Goal: Information Seeking & Learning: Learn about a topic

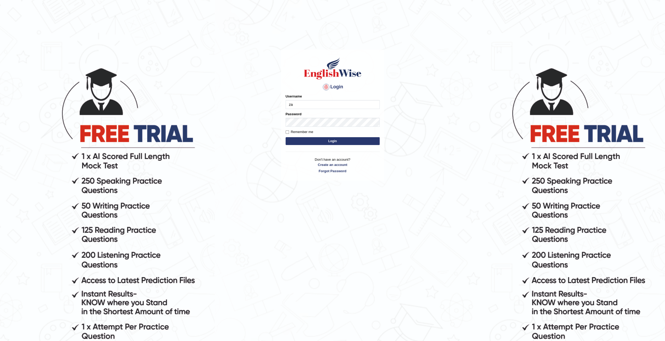
type input "zaryab_chandio"
click at [285, 137] on button "Login" at bounding box center [332, 141] width 94 height 8
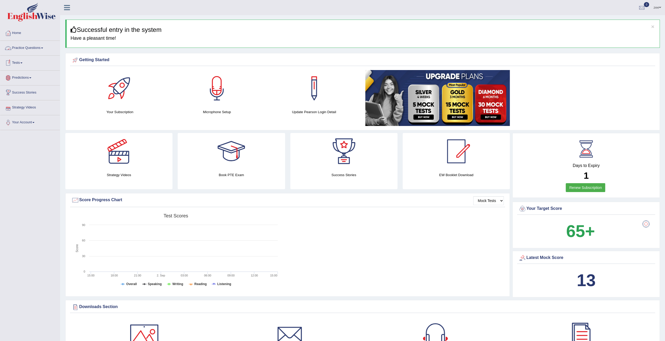
click at [30, 48] on link "Practice Questions" at bounding box center [30, 47] width 60 height 13
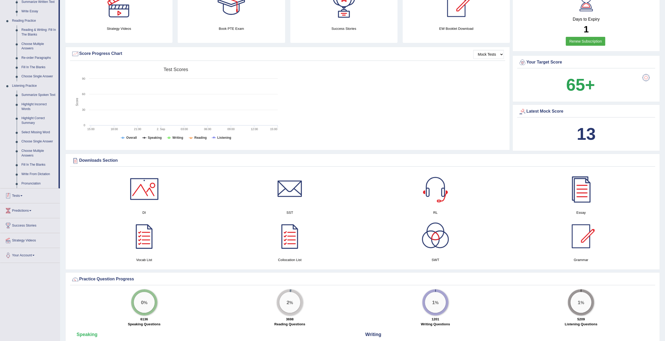
scroll to position [104, 0]
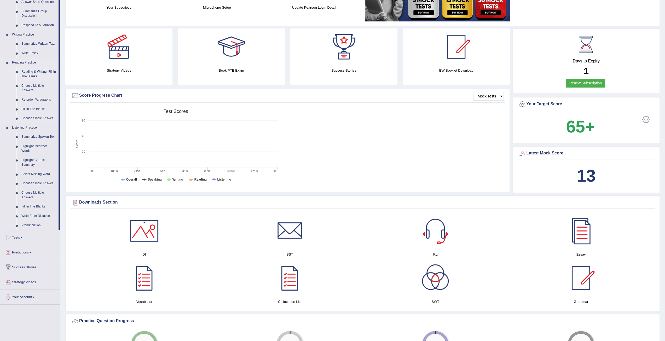
click at [38, 74] on link "Reading & Writing: Fill In The Blanks" at bounding box center [38, 74] width 39 height 14
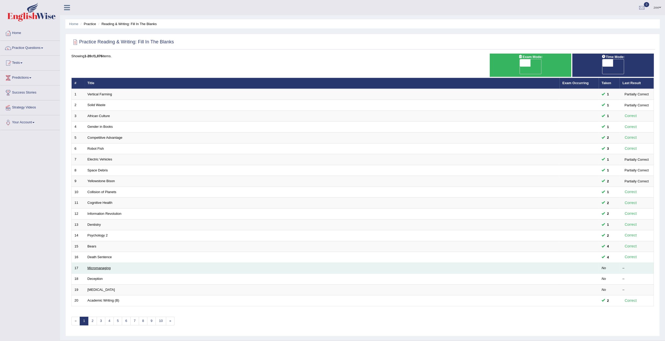
click at [100, 266] on link "Micromanaging" at bounding box center [98, 268] width 23 height 4
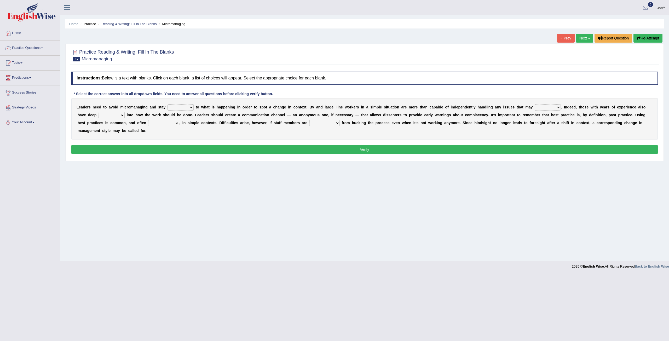
click at [175, 106] on select "complied connected precise concise" at bounding box center [180, 107] width 26 height 6
select select "complied"
click at [167, 104] on select "complied connected precise concise" at bounding box center [180, 107] width 26 height 6
click at [534, 108] on select "apprise rise encounter arise" at bounding box center [547, 107] width 26 height 6
select select "arise"
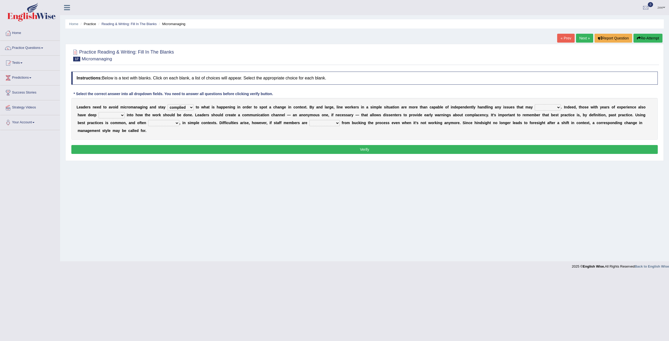
click at [534, 104] on select "apprise rise encounter arise" at bounding box center [547, 107] width 26 height 6
click at [125, 112] on select "incursion insight indignity indication" at bounding box center [111, 115] width 26 height 6
select select "insight"
click at [125, 112] on select "incursion insight indignity indication" at bounding box center [111, 115] width 26 height 6
click at [179, 120] on select "inappropriate apprehensive appropriate forbidden" at bounding box center [163, 123] width 31 height 6
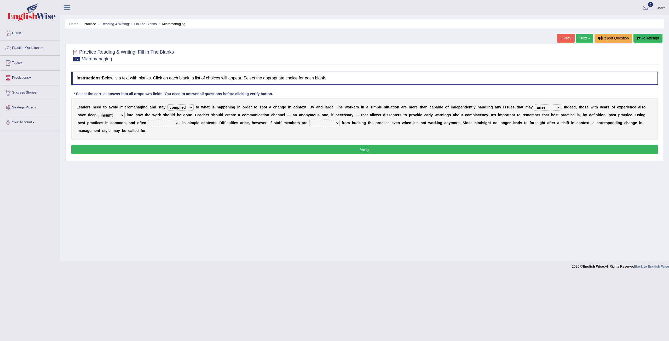
select select "appropriate"
click at [179, 120] on select "inappropriate apprehensive appropriate forbidden" at bounding box center [163, 123] width 31 height 6
click at [309, 124] on select "disarranged disinclined discouraged disintegrated" at bounding box center [324, 123] width 30 height 6
select select "disintegrated"
click at [309, 120] on select "disarranged disinclined discouraged disintegrated" at bounding box center [324, 123] width 30 height 6
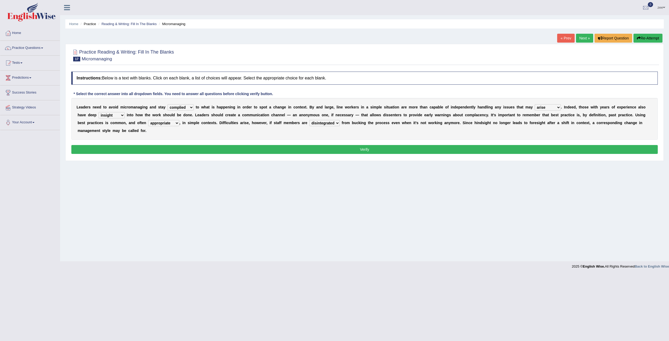
click at [237, 145] on button "Verify" at bounding box center [364, 149] width 586 height 9
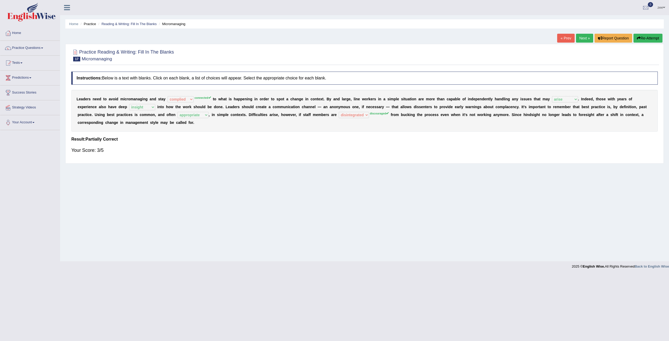
click at [648, 37] on button "Re-Attempt" at bounding box center [647, 38] width 29 height 9
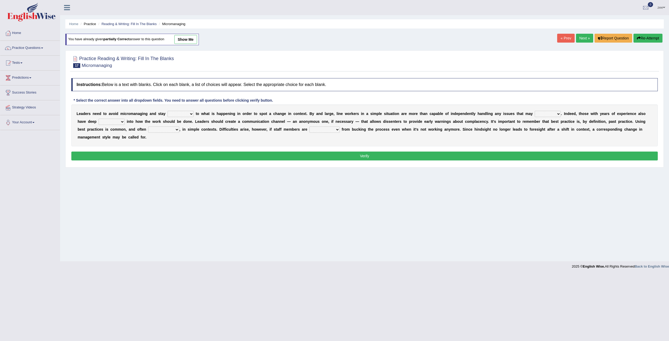
click at [170, 112] on select "complied connected precise concise" at bounding box center [180, 114] width 26 height 6
select select "connected"
click at [167, 111] on select "complied connected precise concise" at bounding box center [180, 114] width 26 height 6
click at [534, 113] on select "apprise rise encounter arise" at bounding box center [547, 114] width 26 height 6
click at [534, 111] on select "apprise rise encounter arise" at bounding box center [547, 114] width 26 height 6
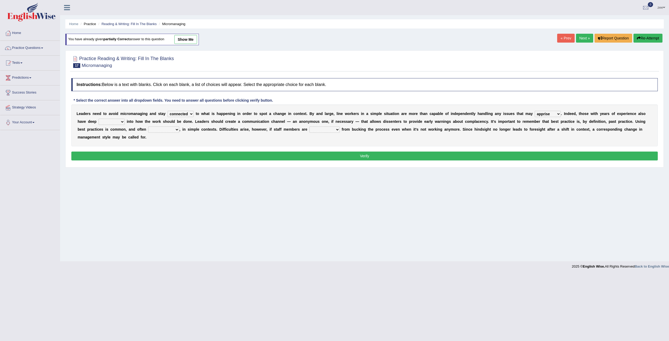
click at [534, 115] on select "apprise rise encounter arise" at bounding box center [547, 114] width 26 height 6
select select "arise"
click at [534, 111] on select "apprise rise encounter arise" at bounding box center [547, 114] width 26 height 6
click at [125, 119] on select "incursion insight indignity indication" at bounding box center [111, 122] width 26 height 6
select select "insight"
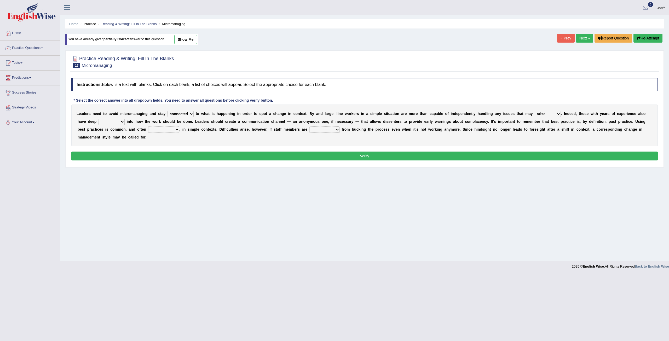
click at [125, 119] on select "incursion insight indignity indication" at bounding box center [111, 122] width 26 height 6
click at [179, 126] on select "inappropriate apprehensive appropriate forbidden" at bounding box center [163, 129] width 31 height 6
select select "appropriate"
click at [179, 126] on select "inappropriate apprehensive appropriate forbidden" at bounding box center [163, 129] width 31 height 6
click at [309, 128] on select "disarranged disinclined discouraged disintegrated" at bounding box center [324, 129] width 30 height 6
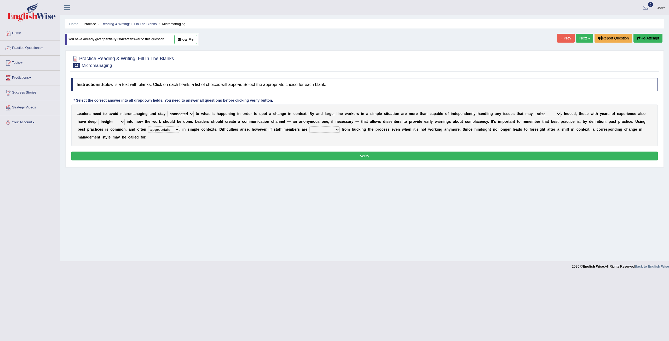
select select "discouraged"
click at [309, 126] on select "disarranged disinclined discouraged disintegrated" at bounding box center [324, 129] width 30 height 6
click at [217, 151] on button "Verify" at bounding box center [364, 155] width 586 height 9
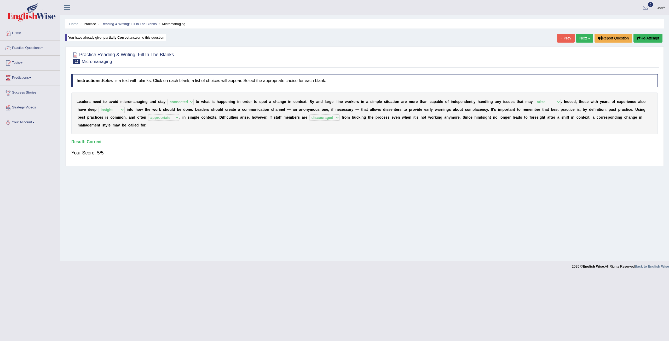
click at [582, 38] on link "Next »" at bounding box center [584, 38] width 17 height 9
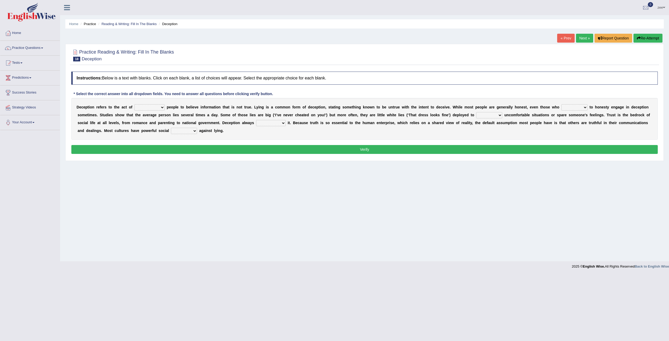
click at [145, 107] on select "discouraging forbidding detecting encouraging" at bounding box center [149, 107] width 30 height 6
select select "encouraging"
click at [134, 104] on select "discouraging forbidding detecting encouraging" at bounding box center [149, 107] width 30 height 6
click at [561, 107] on select "describe prescribe inscribe subscribe" at bounding box center [574, 107] width 26 height 6
select select "describe"
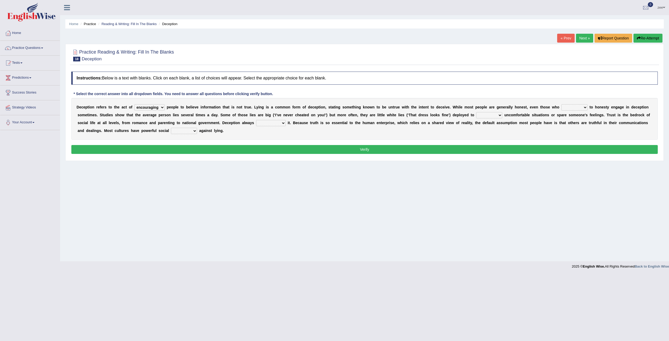
click at [561, 104] on select "describe prescribe inscribe subscribe" at bounding box center [574, 107] width 26 height 6
click at [476, 115] on select "contest illuminate disguise avoid" at bounding box center [489, 115] width 26 height 6
select select "avoid"
click at [476, 112] on select "contest illuminate disguise avoid" at bounding box center [489, 115] width 26 height 6
click at [256, 121] on select "undermines underscores undertakes underwrites" at bounding box center [271, 123] width 30 height 6
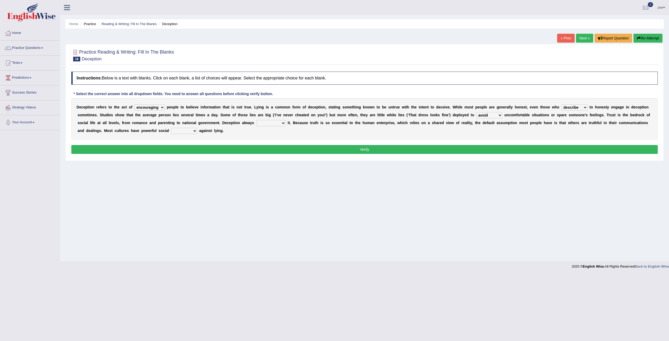
select select "undermines"
click at [256, 120] on select "undermines underscores undertakes underwrites" at bounding box center [271, 123] width 30 height 6
click at [197, 128] on select "ejections sanctions fractions inductions" at bounding box center [184, 131] width 26 height 6
select select "sanctions"
click at [197, 128] on select "ejections sanctions fractions inductions" at bounding box center [184, 131] width 26 height 6
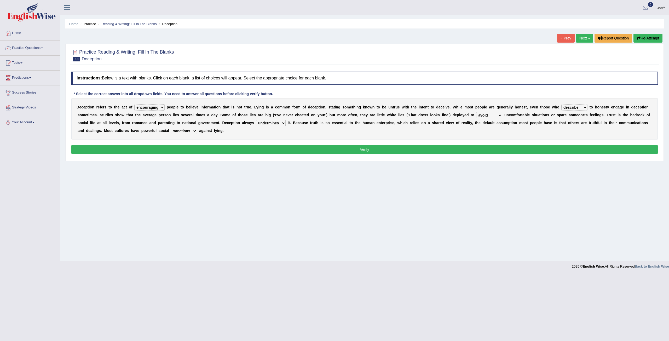
click at [629, 147] on button "Verify" at bounding box center [364, 149] width 586 height 9
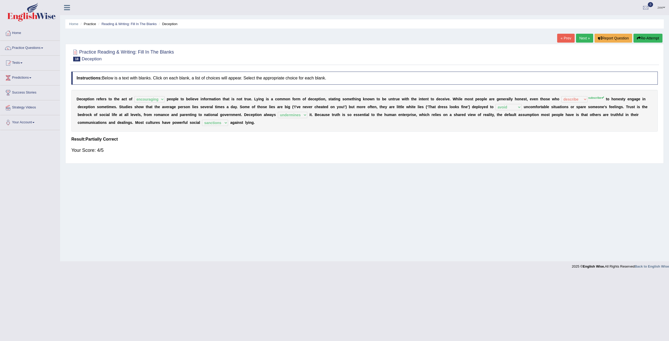
click at [584, 39] on link "Next »" at bounding box center [584, 38] width 17 height 9
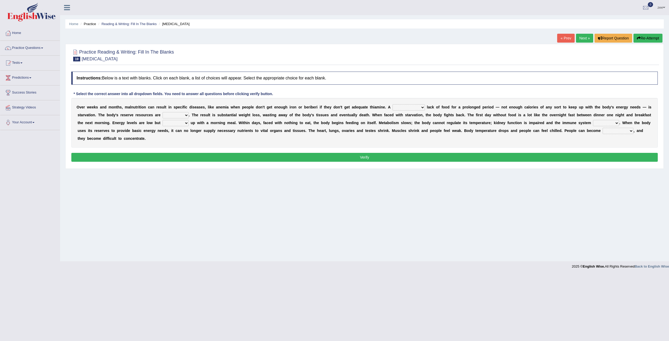
click at [392, 108] on select "severe distinguishing proper distinctive" at bounding box center [408, 107] width 32 height 6
select select "severe"
click at [392, 104] on select "severe distinguishing proper distinctive" at bounding box center [408, 107] width 32 height 6
click at [162, 114] on select "obsoleted depleted pelleted deleted" at bounding box center [175, 115] width 26 height 6
click at [162, 112] on select "obsoleted depleted pelleted deleted" at bounding box center [175, 115] width 26 height 6
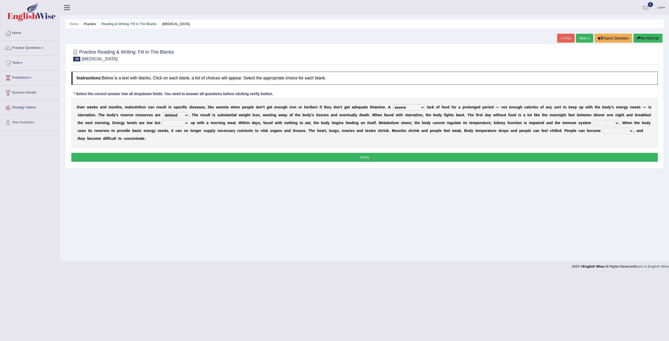
click at [162, 116] on select "obsoleted depleted pelleted deleted" at bounding box center [175, 115] width 26 height 6
select select "depleted"
click at [162, 112] on select "obsoleted depleted pelleted deleted" at bounding box center [175, 115] width 26 height 6
click at [162, 124] on select "feed come chill pick" at bounding box center [175, 123] width 26 height 6
select select "pick"
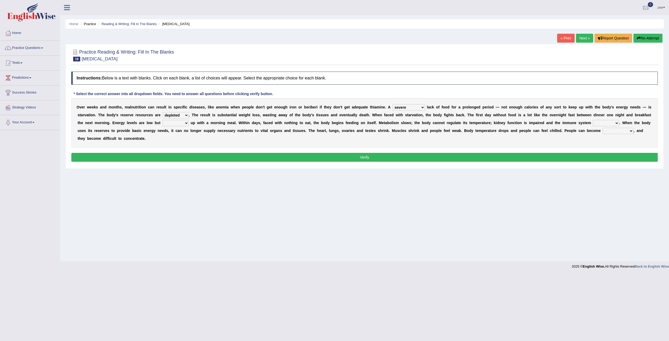
click at [162, 120] on select "feed come chill pick" at bounding box center [175, 123] width 26 height 6
click at [593, 124] on select "deepens deafens weakens surpasses" at bounding box center [606, 123] width 26 height 6
select select "weakens"
click at [593, 120] on select "deepens deafens weakens surpasses" at bounding box center [606, 123] width 26 height 6
click at [602, 129] on select "irritable commutable indisputable transportable" at bounding box center [617, 131] width 31 height 6
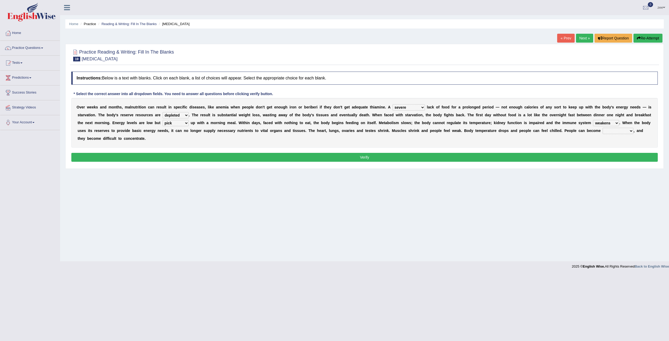
select select "irritable"
click at [602, 128] on select "irritable commutable indisputable transportable" at bounding box center [617, 131] width 31 height 6
click at [465, 153] on button "Verify" at bounding box center [364, 157] width 586 height 9
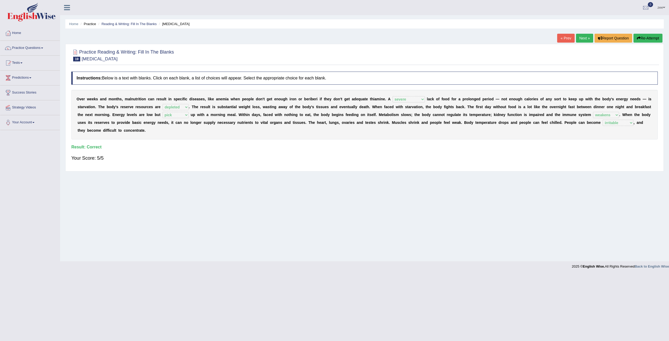
click at [584, 39] on link "Next »" at bounding box center [584, 38] width 17 height 9
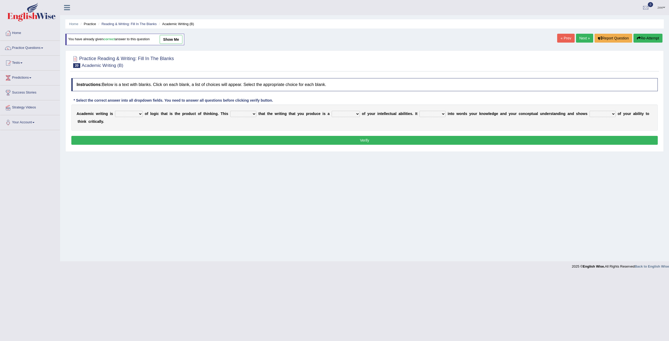
click at [136, 113] on select "expectation entitlement expression exchange" at bounding box center [129, 114] width 28 height 6
select select "expression"
click at [115, 111] on select "expectation entitlement expression exchange" at bounding box center [129, 114] width 28 height 6
click at [241, 112] on select "means questions stipulates answers" at bounding box center [243, 114] width 26 height 6
select select "means"
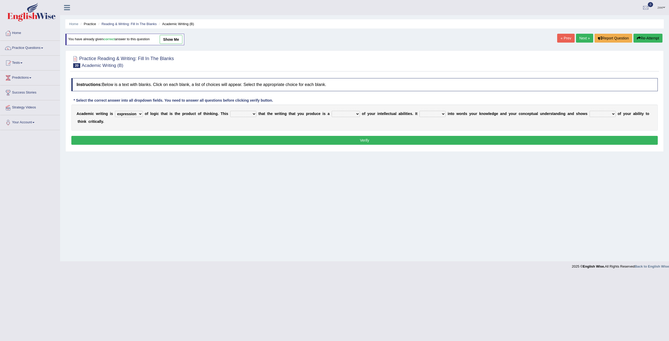
click at [230, 111] on select "means questions stipulates answers" at bounding box center [243, 114] width 26 height 6
click at [331, 113] on select "redundancy mission credit reflection" at bounding box center [345, 114] width 28 height 6
select select "reflection"
click at [331, 111] on select "redundancy mission credit reflection" at bounding box center [345, 114] width 28 height 6
click at [419, 113] on select "enriches shows allows puts" at bounding box center [432, 114] width 26 height 6
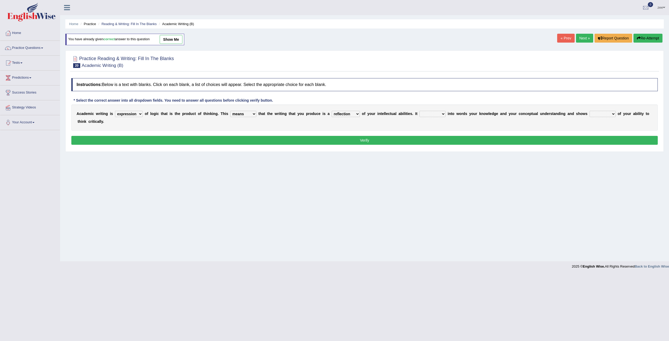
select select "puts"
click at [419, 111] on select "enriches shows allows puts" at bounding box center [432, 114] width 26 height 6
click at [589, 112] on select "hassle excuse capacity evidence" at bounding box center [602, 114] width 26 height 6
select select "hassle"
click at [589, 111] on select "hassle excuse capacity evidence" at bounding box center [602, 114] width 26 height 6
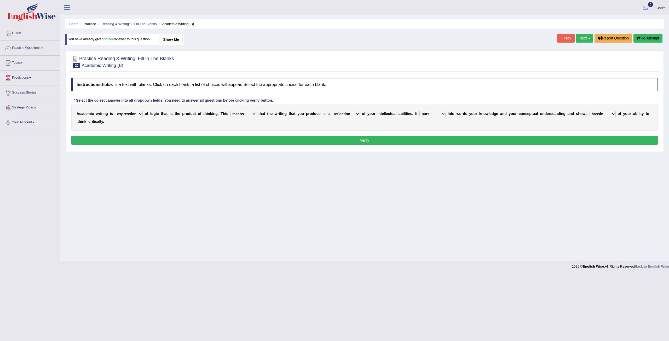
click at [571, 136] on button "Verify" at bounding box center [364, 140] width 586 height 9
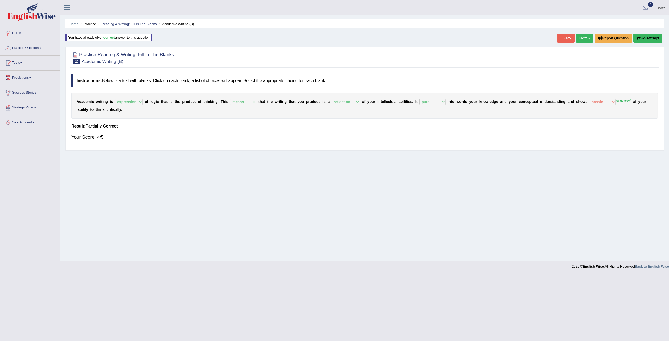
click at [649, 39] on button "Re-Attempt" at bounding box center [647, 38] width 29 height 9
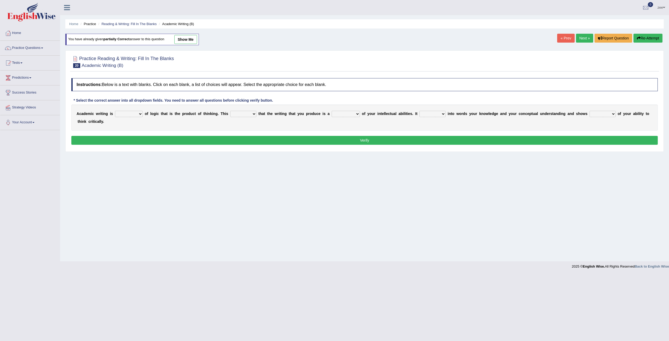
click at [130, 115] on select "expectation entitlement expression exchange" at bounding box center [129, 114] width 28 height 6
select select "expression"
click at [115, 111] on select "expectation entitlement expression exchange" at bounding box center [129, 114] width 28 height 6
click at [238, 115] on select "means questions stipulates answers" at bounding box center [243, 114] width 26 height 6
select select "means"
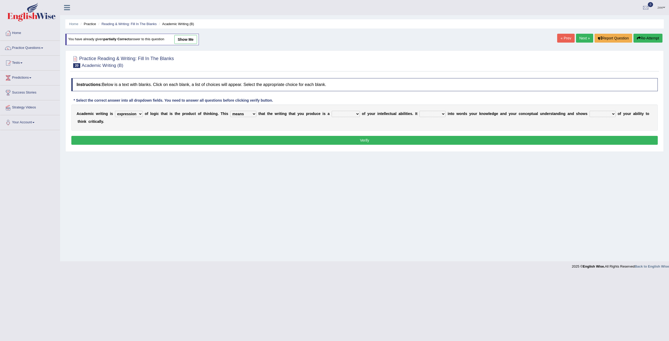
click at [230, 111] on select "means questions stipulates answers" at bounding box center [243, 114] width 26 height 6
click at [333, 117] on div "A c a d e m i c w r i t i n g i s expectation entitlement expression exchange o…" at bounding box center [364, 117] width 586 height 26
click at [333, 114] on select "redundancy mission credit reflection" at bounding box center [345, 114] width 28 height 6
select select "reflection"
click at [331, 111] on select "redundancy mission credit reflection" at bounding box center [345, 114] width 28 height 6
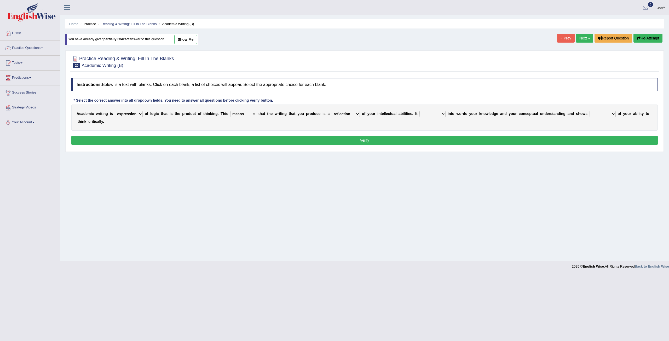
click at [419, 115] on select "enriches shows allows puts" at bounding box center [432, 114] width 26 height 6
select select "puts"
click at [419, 111] on select "enriches shows allows puts" at bounding box center [432, 114] width 26 height 6
click at [589, 111] on select "hassle excuse capacity evidence" at bounding box center [602, 114] width 26 height 6
select select "evidence"
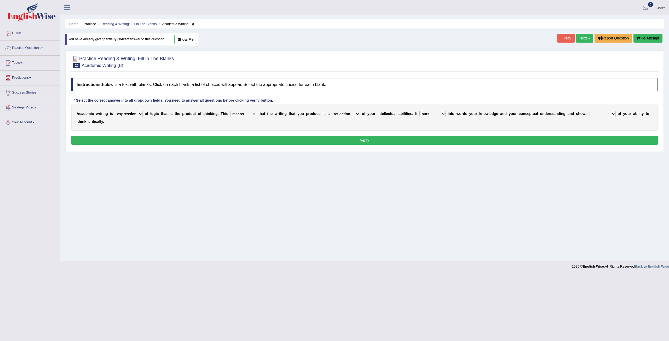
click at [589, 111] on select "hassle excuse capacity evidence" at bounding box center [602, 114] width 26 height 6
click at [565, 136] on button "Verify" at bounding box center [364, 140] width 586 height 9
